Goal: Transaction & Acquisition: Purchase product/service

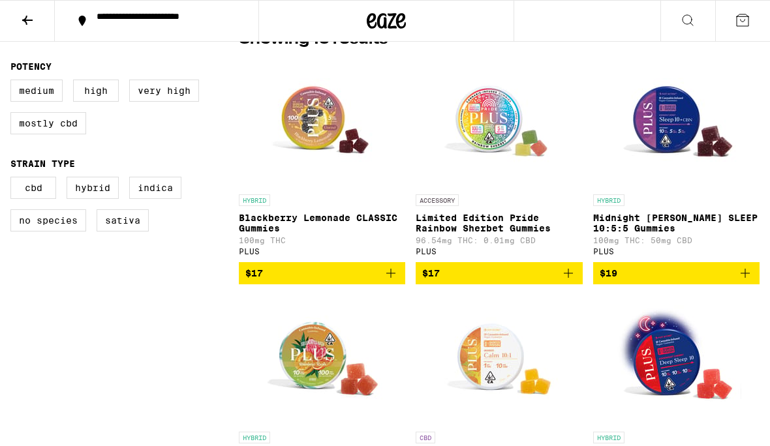
scroll to position [362, 0]
click at [148, 29] on div "**********" at bounding box center [164, 21] width 149 height 18
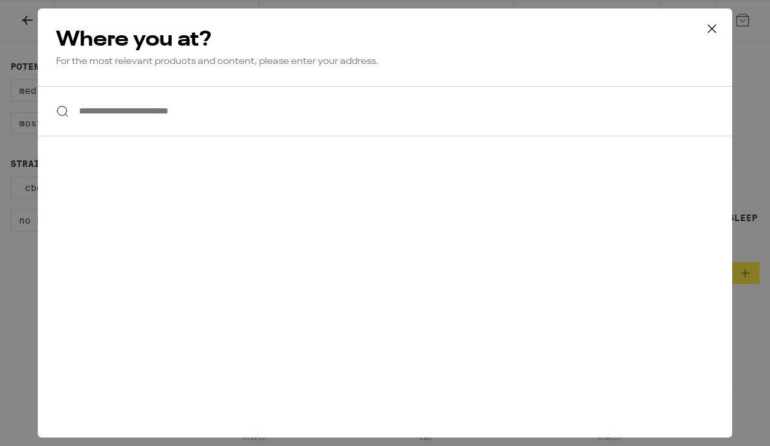
click at [211, 109] on input "**********" at bounding box center [385, 111] width 694 height 50
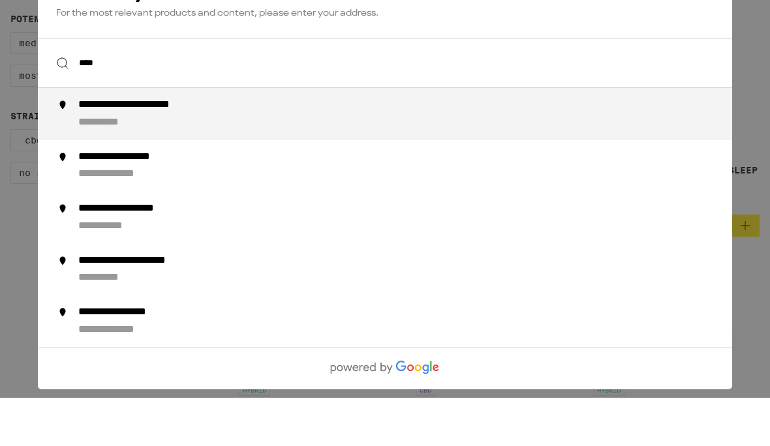
click at [173, 147] on div "**********" at bounding box center [411, 162] width 666 height 31
type input "**********"
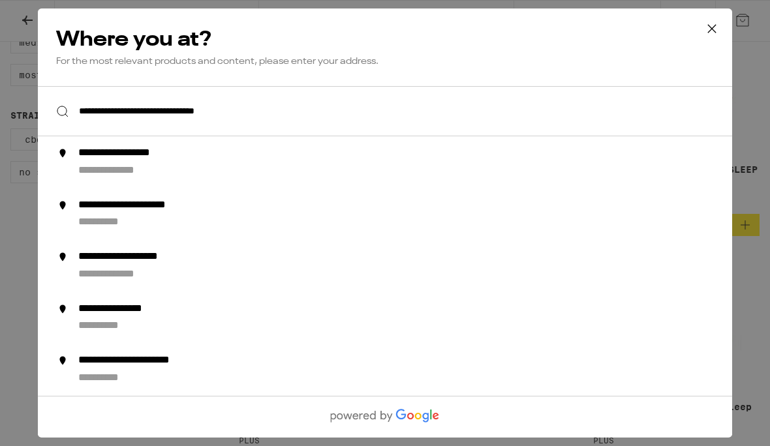
click at [69, 112] on div "**********" at bounding box center [385, 111] width 694 height 50
click at [251, 118] on input "**********" at bounding box center [385, 111] width 694 height 50
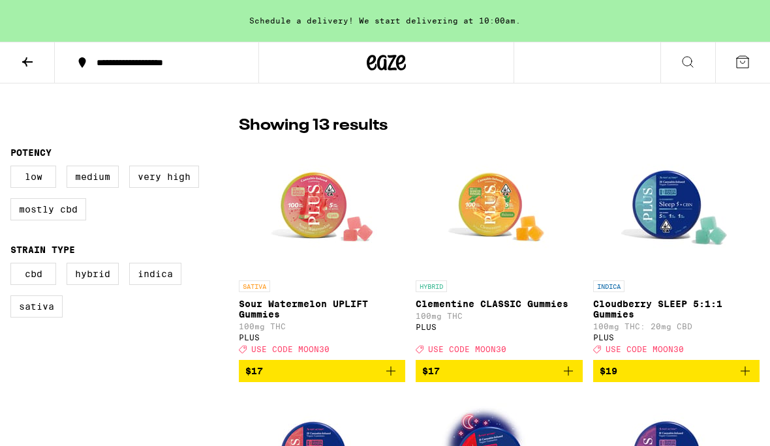
scroll to position [318, 0]
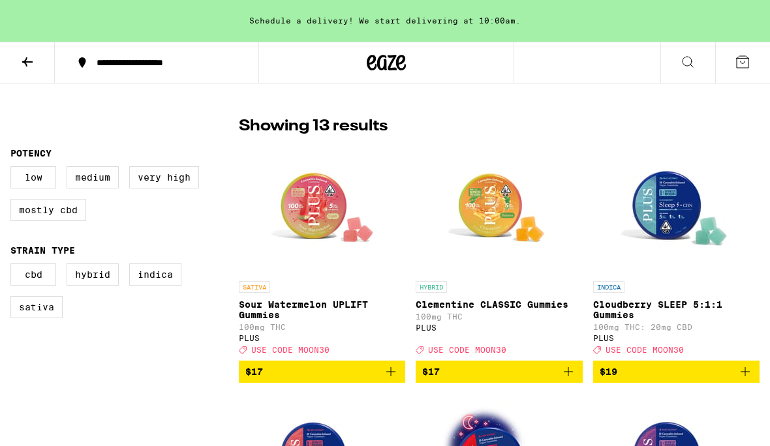
click at [296, 361] on link "SATIVA Sour Watermelon UPLIFT Gummies 100mg THC PLUS Deal Created with Sketch. …" at bounding box center [322, 252] width 166 height 217
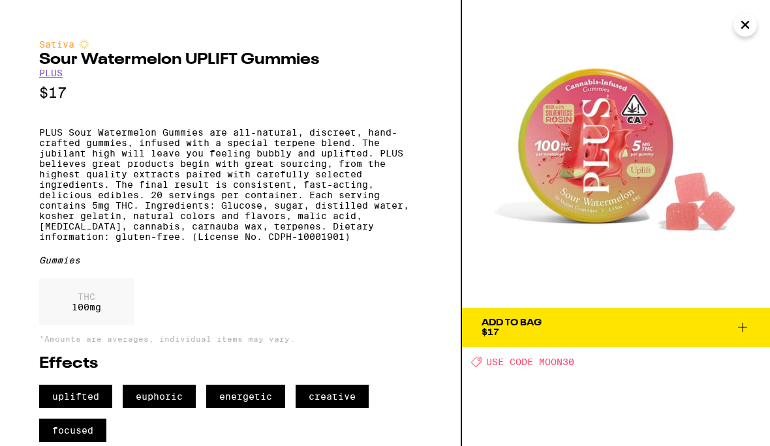
scroll to position [36, 0]
click at [550, 357] on span "USE CODE MOON30" at bounding box center [530, 362] width 88 height 10
click at [559, 336] on div "Add To Bag $17 Deal Created with Sketch. USE CODE MOON30" at bounding box center [616, 223] width 308 height 446
click at [559, 357] on span "USE CODE MOON30" at bounding box center [530, 362] width 88 height 10
click at [572, 357] on span "USE CODE MOON30" at bounding box center [530, 362] width 88 height 10
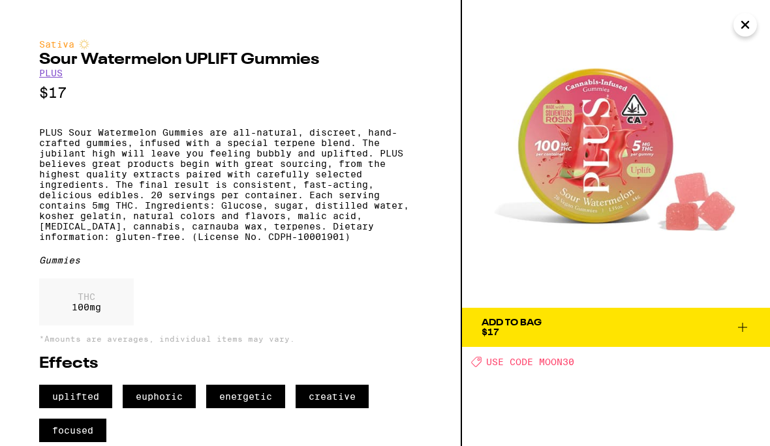
click at [741, 308] on button "Add To Bag $17" at bounding box center [616, 327] width 308 height 39
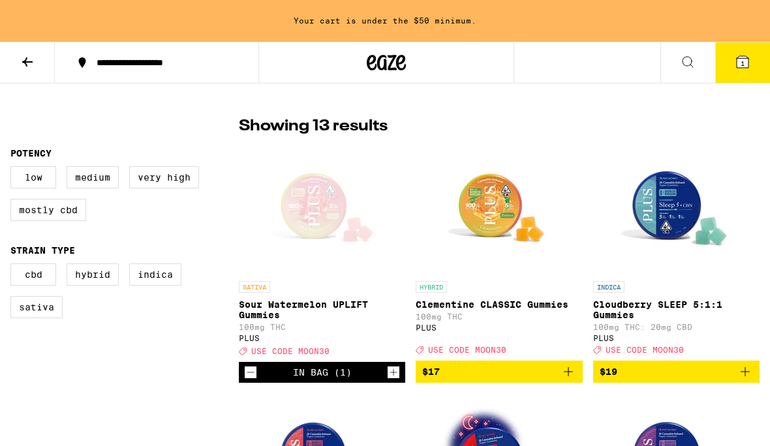
click at [395, 380] on icon "Increment" at bounding box center [394, 373] width 12 height 16
click at [393, 380] on icon "Increment" at bounding box center [394, 373] width 12 height 16
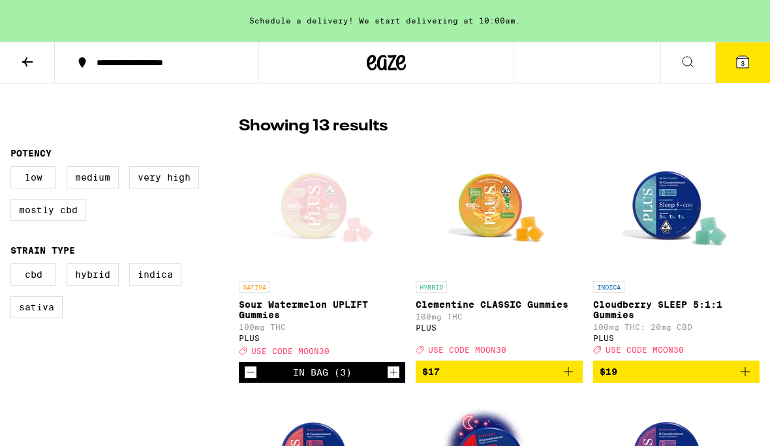
click at [390, 380] on icon "Increment" at bounding box center [394, 373] width 12 height 16
click at [397, 380] on icon "Increment" at bounding box center [394, 373] width 12 height 16
click at [395, 380] on icon "Increment" at bounding box center [394, 373] width 12 height 16
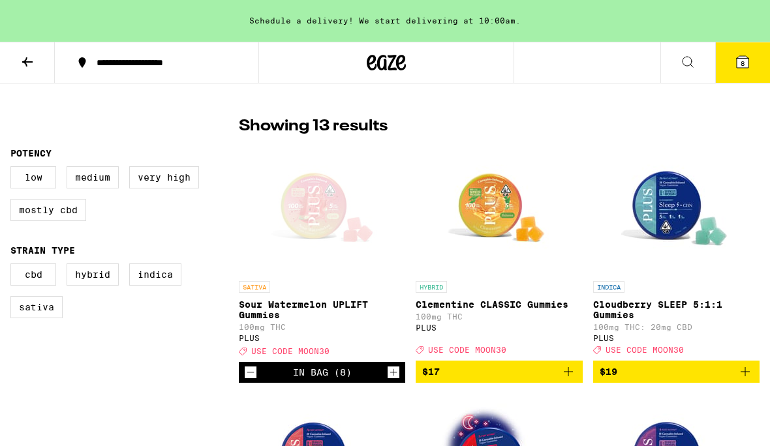
click at [307, 362] on link "SATIVA Sour Watermelon UPLIFT Gummies 100mg THC PLUS Deal Created with Sketch. …" at bounding box center [322, 253] width 166 height 218
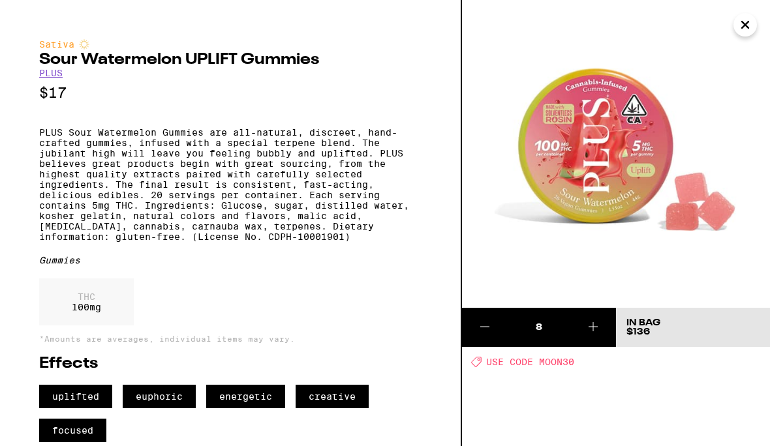
scroll to position [36, 0]
click at [548, 357] on span "USE CODE MOON30" at bounding box center [530, 362] width 88 height 10
click at [489, 328] on icon at bounding box center [485, 327] width 16 height 16
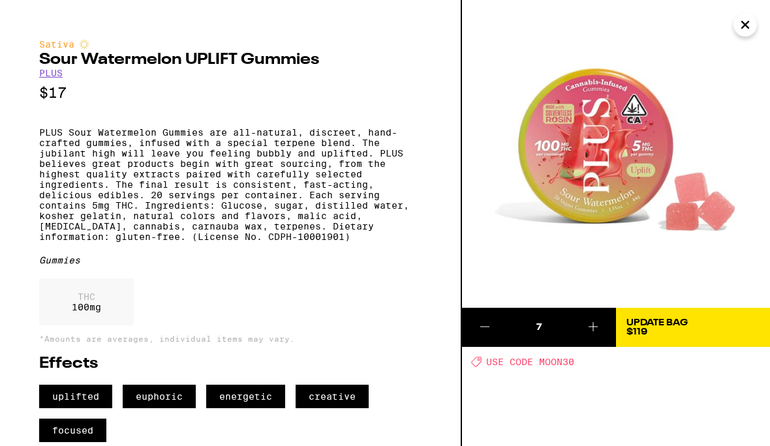
click at [486, 331] on icon at bounding box center [485, 327] width 16 height 16
click at [592, 335] on button at bounding box center [593, 327] width 46 height 39
click at [486, 331] on icon at bounding box center [485, 327] width 16 height 16
click at [492, 328] on icon at bounding box center [485, 327] width 16 height 16
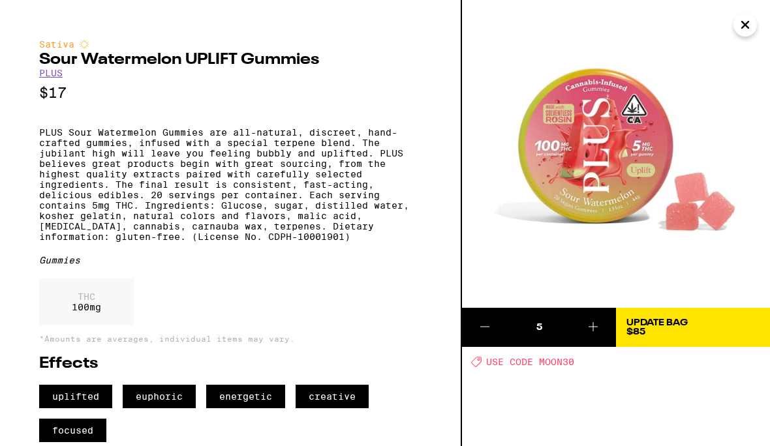
click at [595, 319] on icon at bounding box center [593, 327] width 16 height 16
click at [592, 319] on icon at bounding box center [593, 327] width 16 height 16
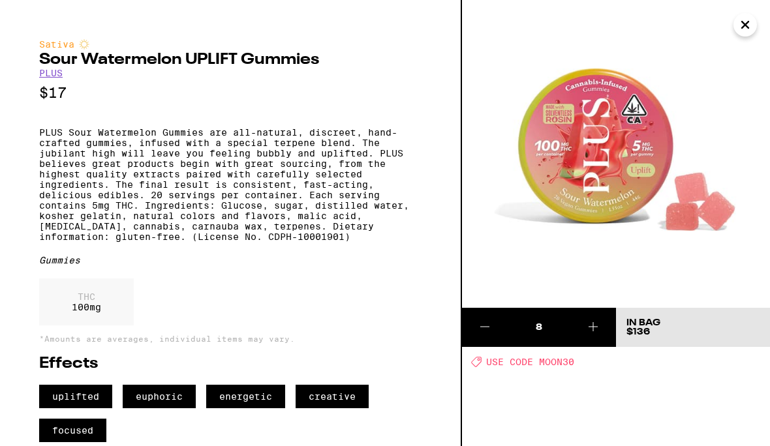
click at [538, 357] on span "USE CODE MOON30" at bounding box center [530, 362] width 88 height 10
click at [525, 357] on span "USE CODE MOON30" at bounding box center [530, 362] width 88 height 10
click at [621, 360] on div "8 In Bag $136 Deal Created with Sketch. USE CODE MOON30" at bounding box center [616, 223] width 308 height 446
click at [478, 357] on icon at bounding box center [476, 362] width 10 height 10
click at [491, 357] on span "USE CODE MOON30" at bounding box center [530, 362] width 88 height 10
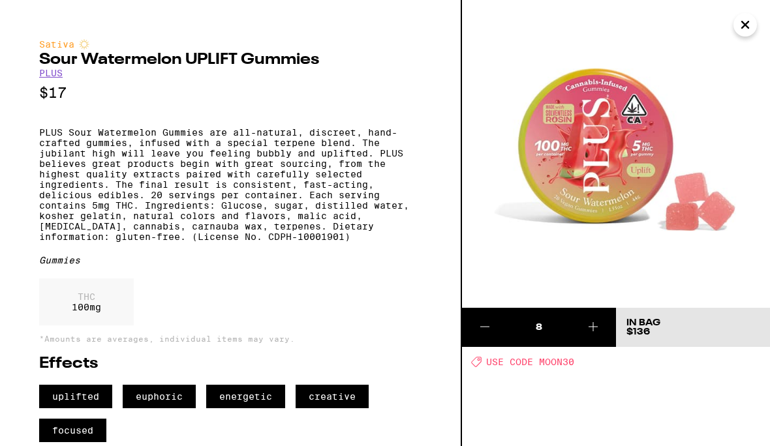
click at [491, 357] on span "USE CODE MOON30" at bounding box center [530, 362] width 88 height 10
click at [752, 31] on icon "Close" at bounding box center [745, 25] width 16 height 20
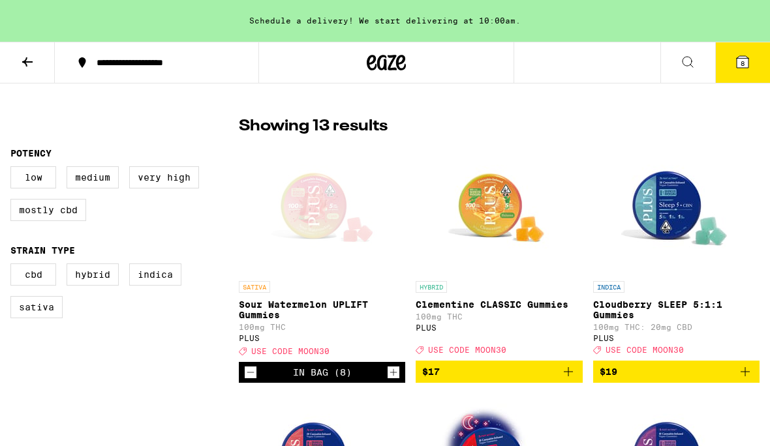
click at [747, 66] on icon at bounding box center [743, 62] width 12 height 12
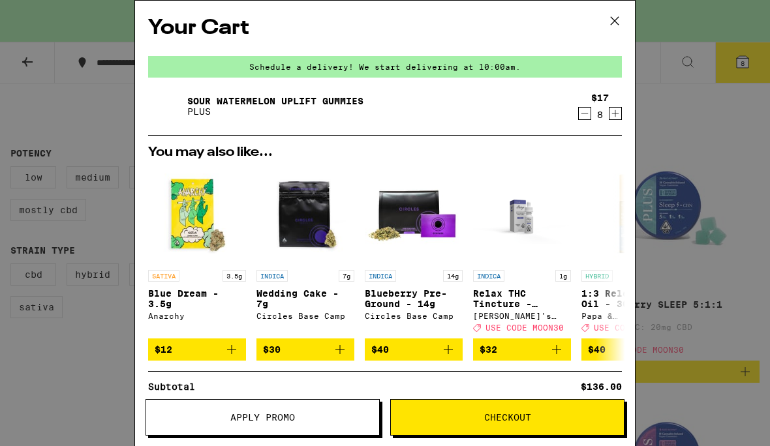
click at [270, 422] on span "Apply Promo" at bounding box center [262, 417] width 65 height 9
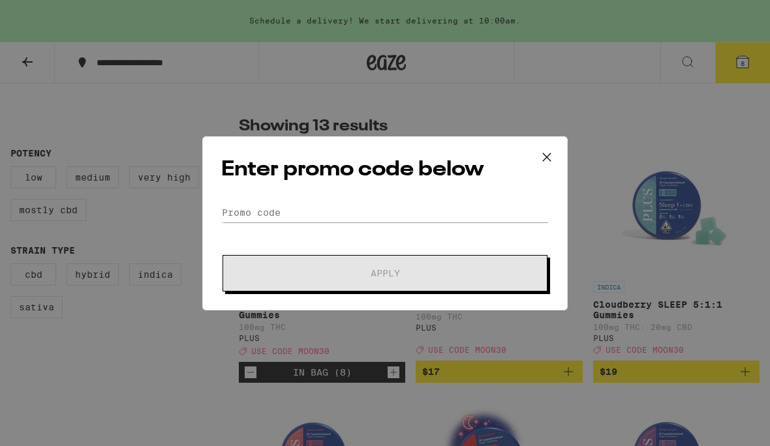
click at [550, 159] on icon at bounding box center [547, 157] width 8 height 8
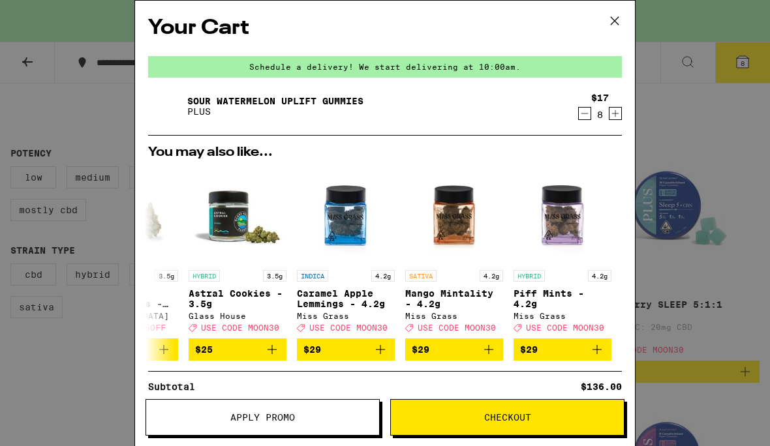
scroll to position [0, 609]
click at [286, 421] on span "Apply Promo" at bounding box center [262, 417] width 65 height 9
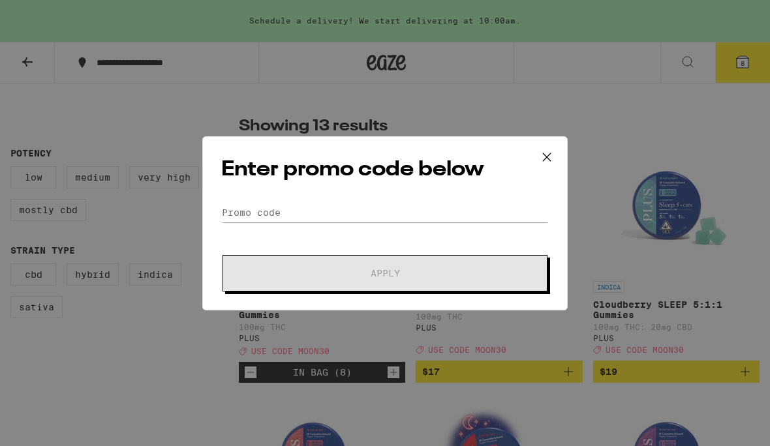
click at [318, 237] on form "Promo Code Apply" at bounding box center [385, 247] width 328 height 89
click at [273, 206] on input "Promo Code" at bounding box center [385, 213] width 328 height 20
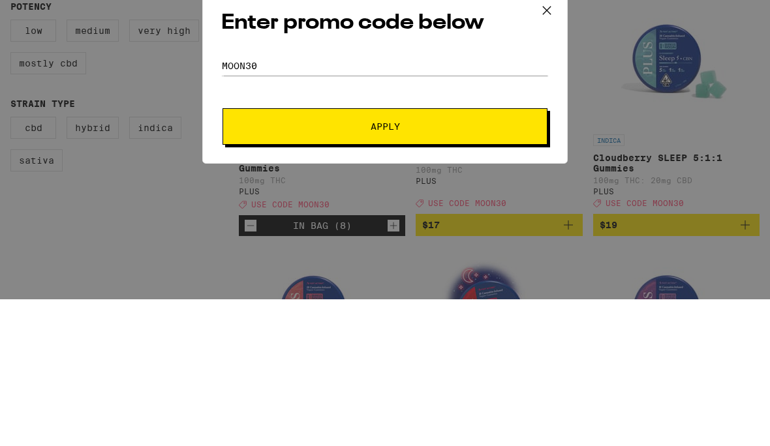
scroll to position [465, 0]
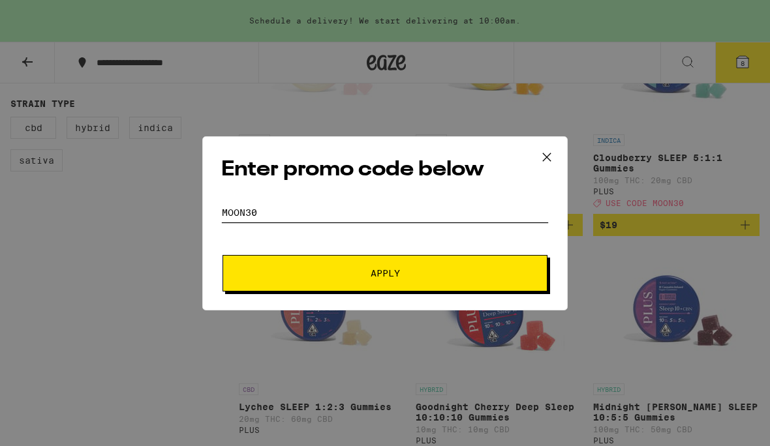
type input "Moon30"
click at [408, 278] on span "Apply" at bounding box center [385, 273] width 235 height 9
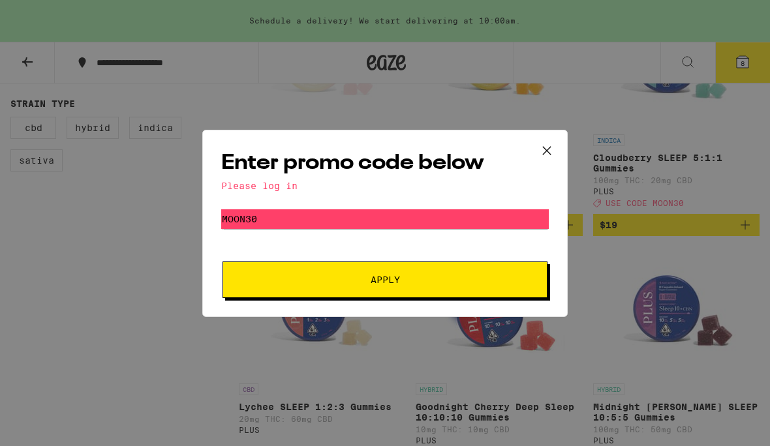
click at [426, 290] on button "Apply" at bounding box center [385, 280] width 325 height 37
click at [432, 287] on button "Apply" at bounding box center [385, 280] width 325 height 37
click at [545, 151] on icon at bounding box center [547, 151] width 20 height 20
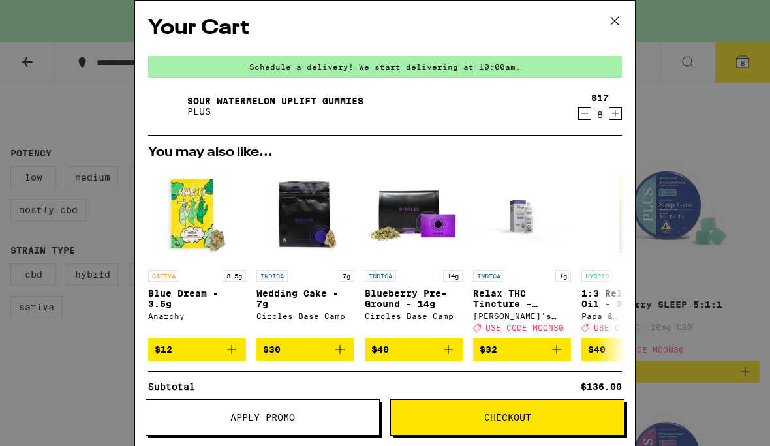
click at [615, 28] on icon at bounding box center [615, 21] width 20 height 20
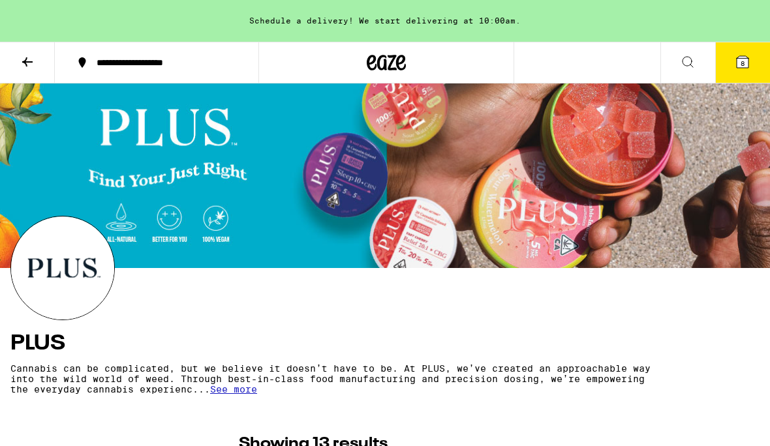
click at [738, 67] on icon at bounding box center [743, 62] width 12 height 12
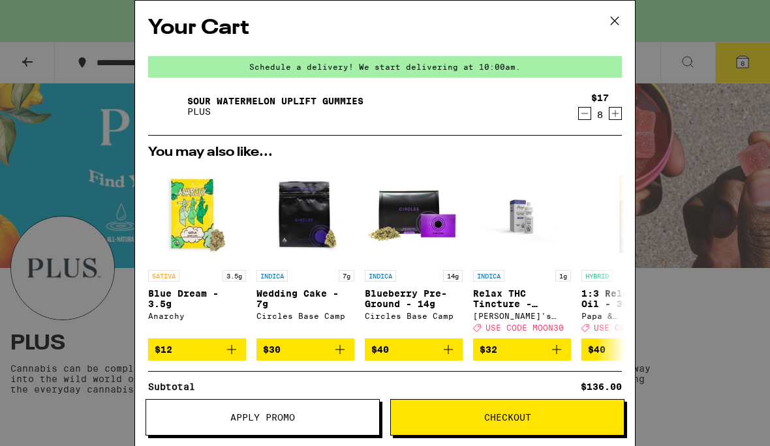
click at [298, 422] on span "Apply Promo" at bounding box center [262, 417] width 233 height 9
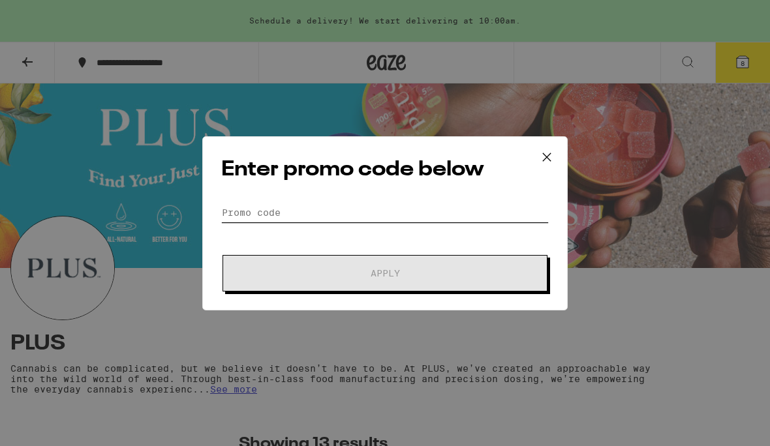
click at [323, 207] on input "Promo Code" at bounding box center [385, 213] width 328 height 20
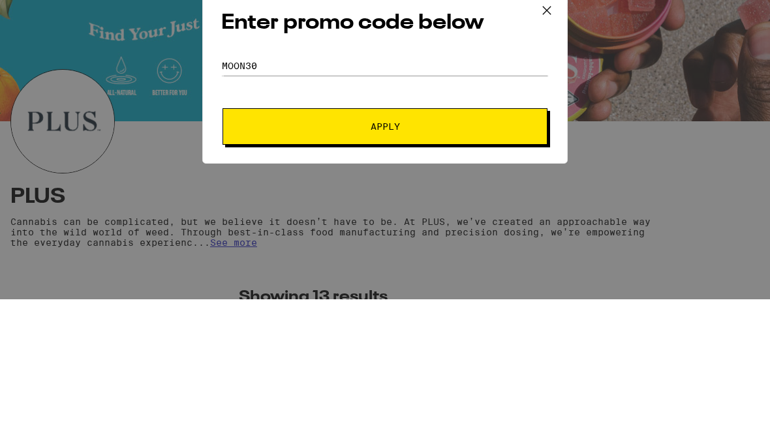
scroll to position [147, 0]
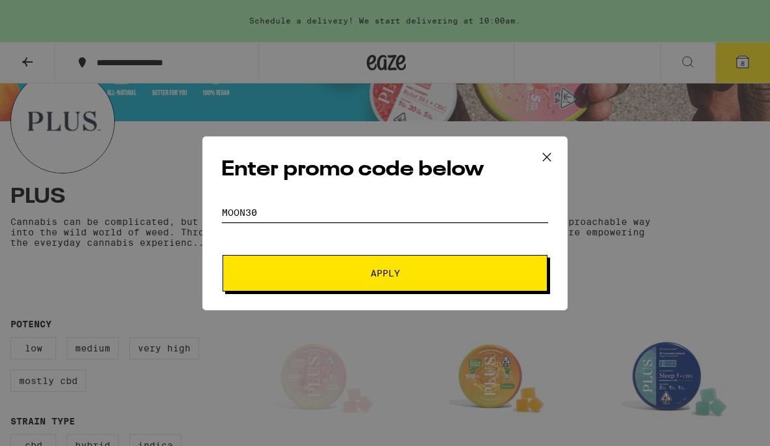
type input "Moon30"
click at [408, 274] on span "Apply" at bounding box center [385, 273] width 235 height 9
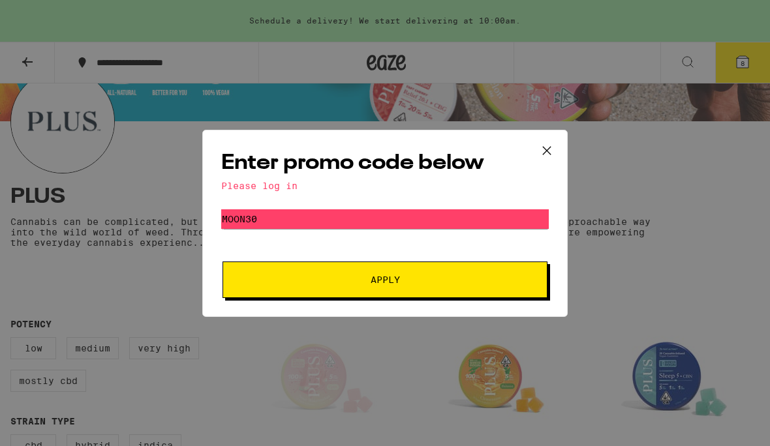
click at [294, 193] on div "Enter promo code below Please log in Promo Code Moon30 Apply" at bounding box center [384, 223] width 365 height 187
click at [261, 185] on div "Please log in" at bounding box center [385, 186] width 328 height 10
click at [334, 224] on input "Moon30" at bounding box center [385, 219] width 328 height 20
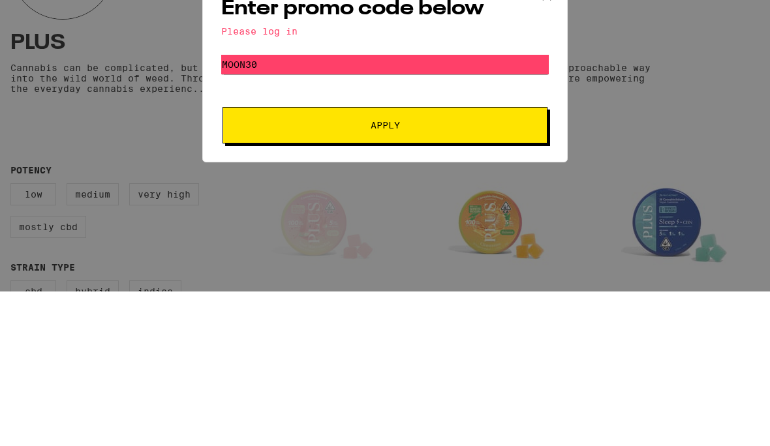
click at [422, 275] on span "Apply" at bounding box center [385, 279] width 235 height 9
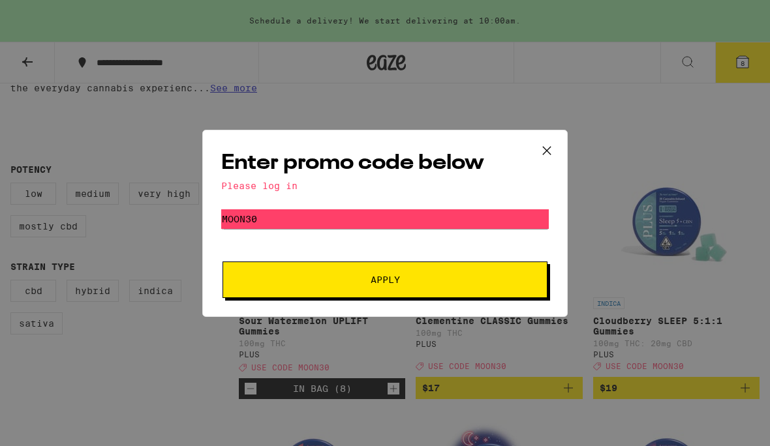
click at [412, 279] on span "Apply" at bounding box center [385, 279] width 235 height 9
click at [446, 292] on button "Apply" at bounding box center [385, 280] width 325 height 37
click at [434, 283] on span "Apply" at bounding box center [385, 279] width 235 height 9
click at [546, 152] on icon at bounding box center [547, 151] width 20 height 20
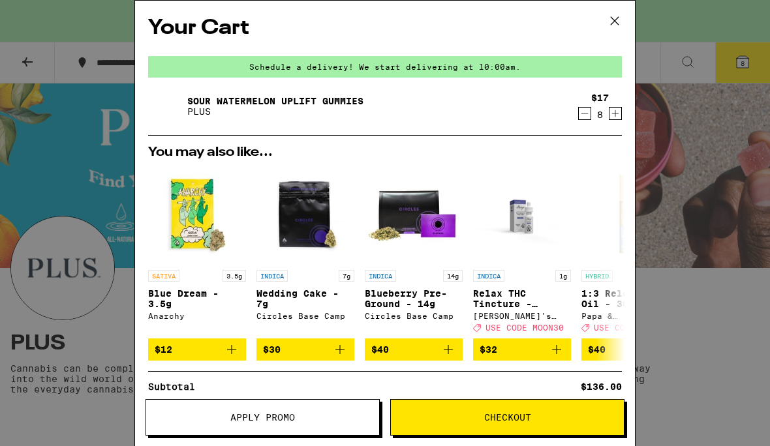
click at [512, 423] on button "Checkout" at bounding box center [507, 417] width 234 height 37
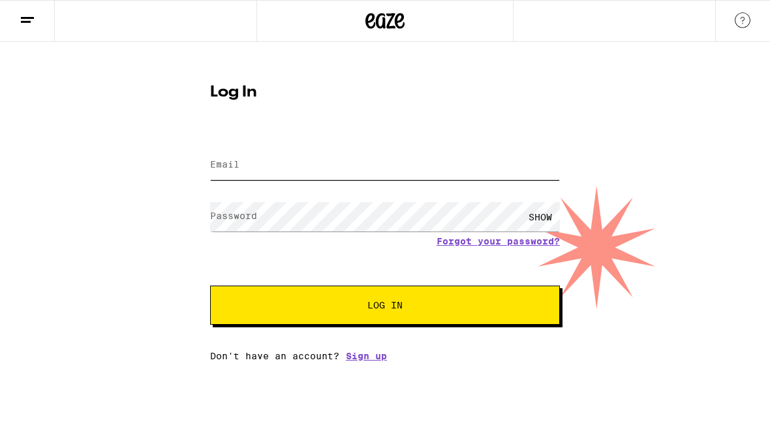
click at [331, 169] on input "Email" at bounding box center [385, 165] width 350 height 29
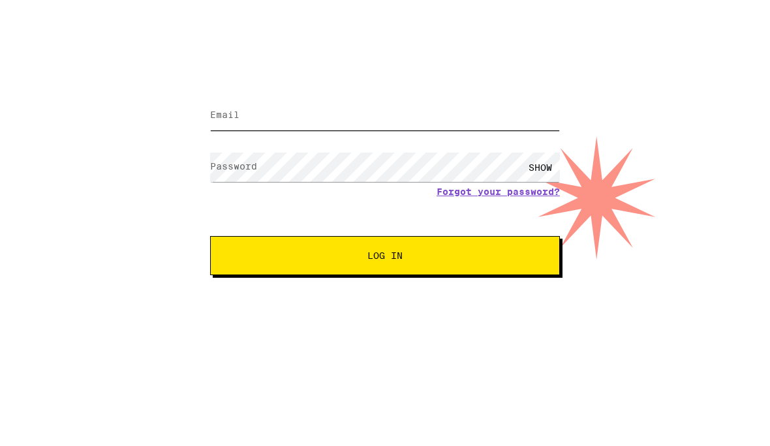
type input "[EMAIL_ADDRESS][DOMAIN_NAME]"
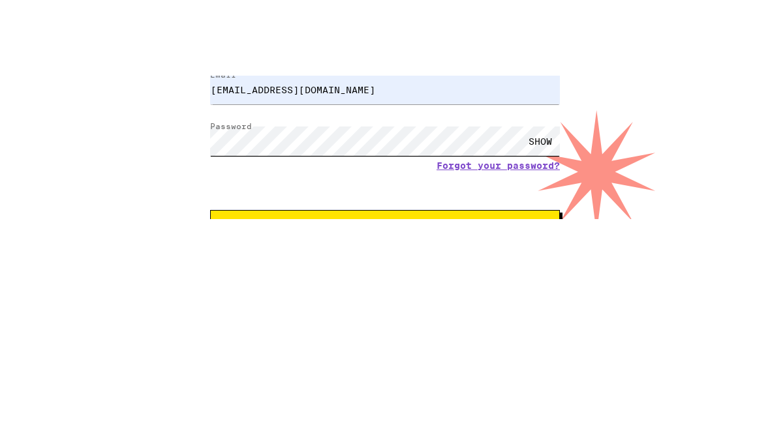
click at [385, 286] on button "Log In" at bounding box center [385, 305] width 350 height 39
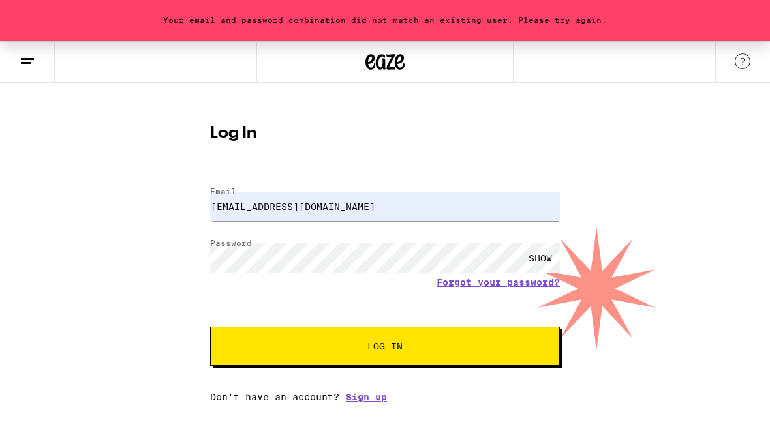
click at [435, 346] on span "Log In" at bounding box center [385, 347] width 244 height 9
click at [540, 262] on div "SHOW" at bounding box center [540, 258] width 39 height 29
click at [404, 348] on span "Log In" at bounding box center [385, 347] width 244 height 9
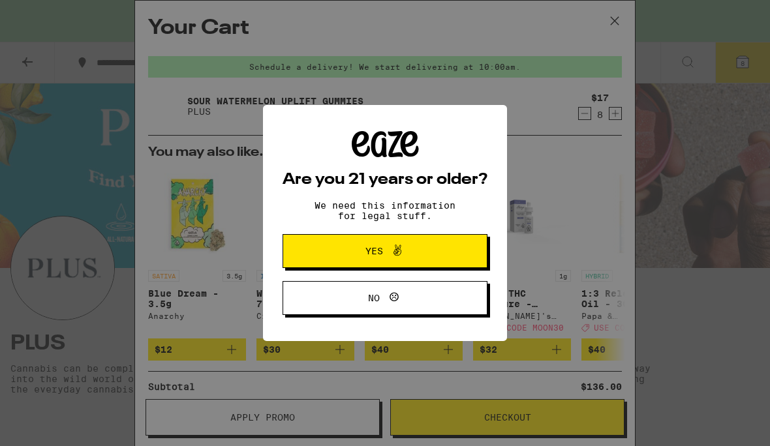
click at [399, 256] on icon at bounding box center [398, 251] width 16 height 16
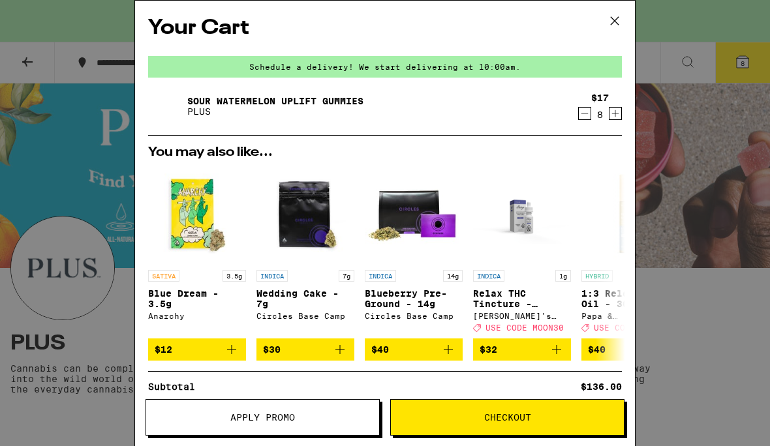
click at [613, 23] on icon at bounding box center [615, 21] width 20 height 20
click at [614, 27] on icon at bounding box center [615, 21] width 20 height 20
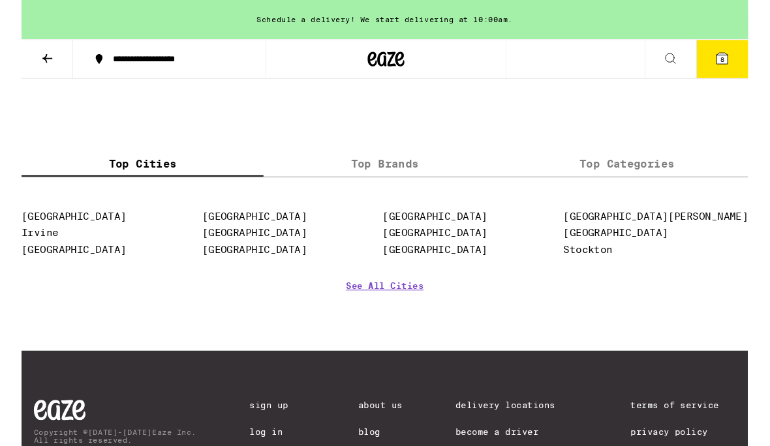
scroll to position [1945, 0]
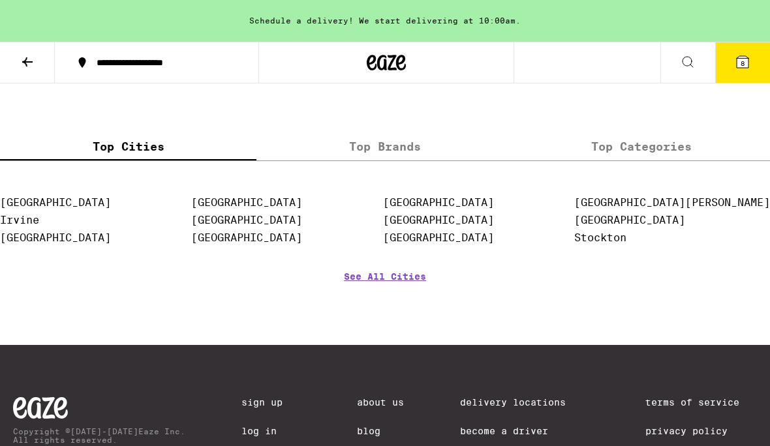
click at [382, 320] on link "See All Cities" at bounding box center [385, 295] width 82 height 48
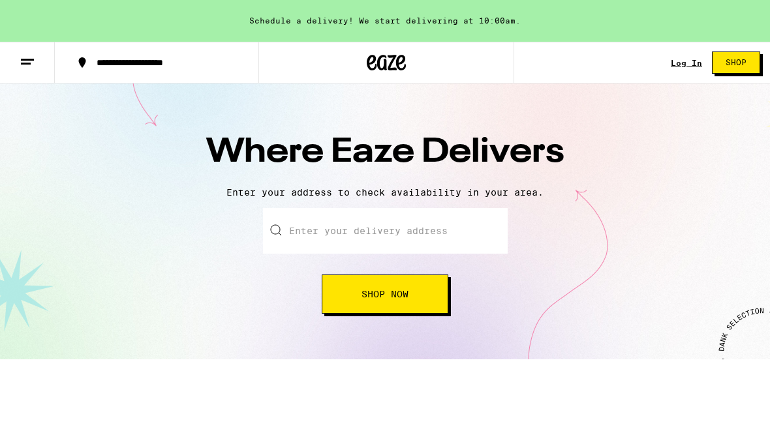
click at [393, 234] on input "text" at bounding box center [385, 231] width 245 height 46
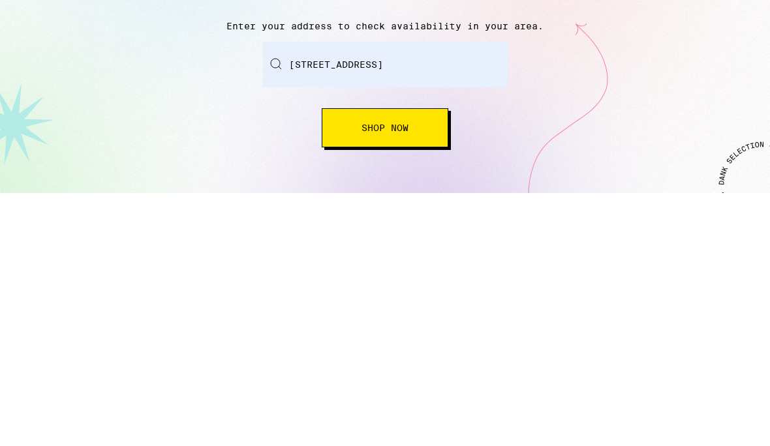
scroll to position [166, 0]
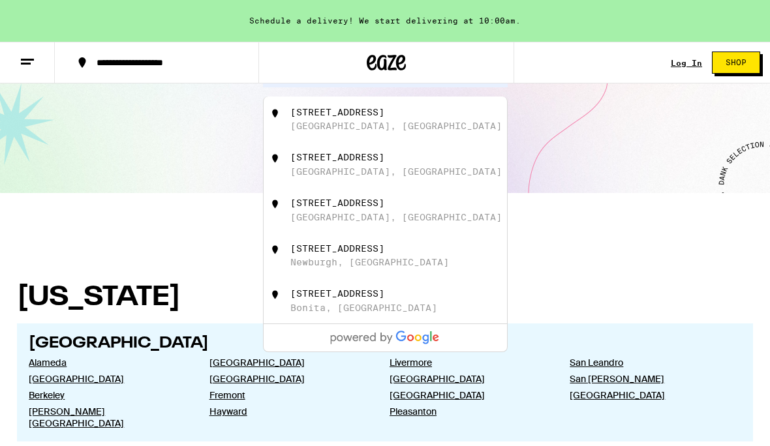
click at [358, 121] on div "[STREET_ADDRESS]" at bounding box center [406, 119] width 233 height 25
type input "[STREET_ADDRESS]"
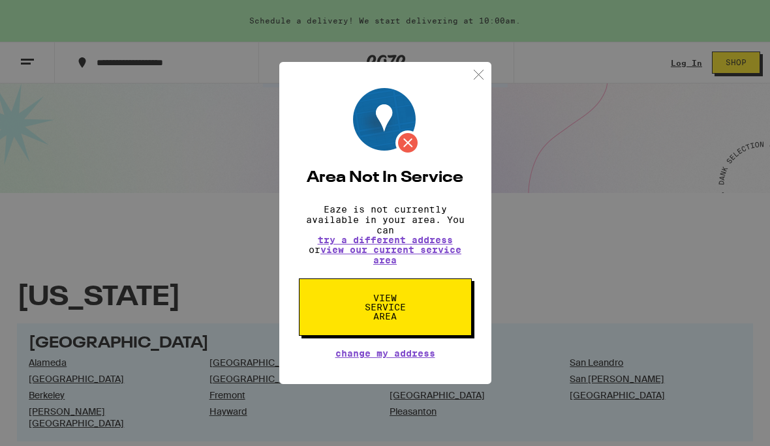
click at [483, 74] on img at bounding box center [478, 75] width 16 height 16
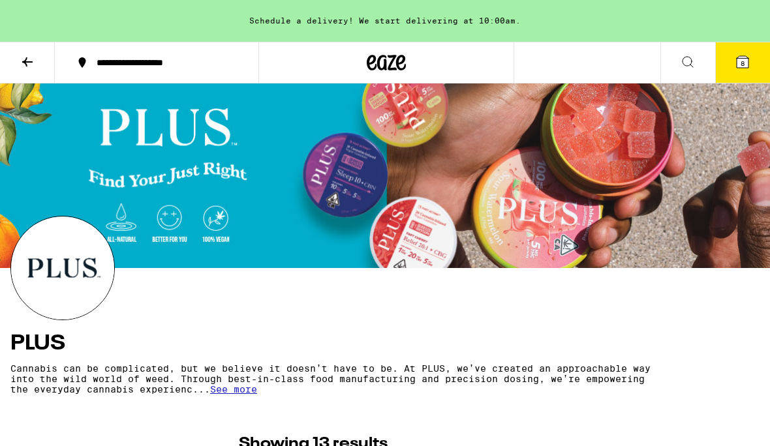
scroll to position [318, 0]
